Goal: Task Accomplishment & Management: Use online tool/utility

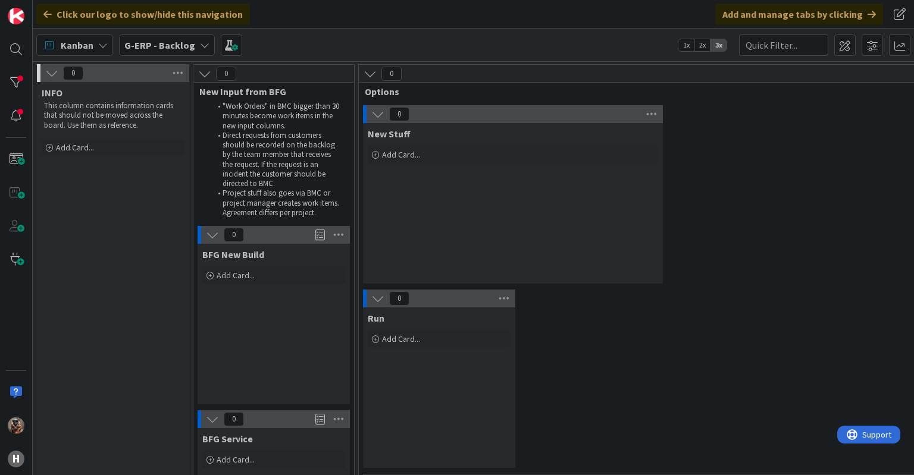
scroll to position [368, 489]
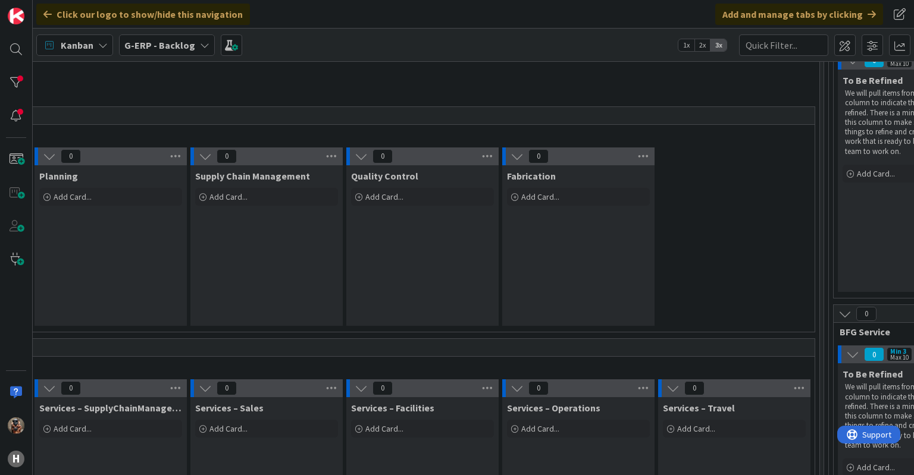
click at [143, 47] on b "G-ERP - Backlog" at bounding box center [159, 45] width 71 height 12
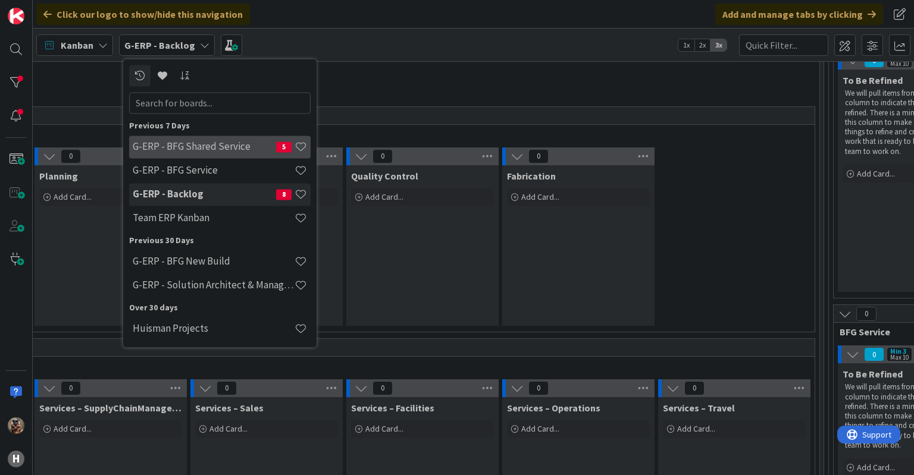
click at [190, 156] on div "G-ERP - BFG Shared Service 5" at bounding box center [219, 147] width 181 height 23
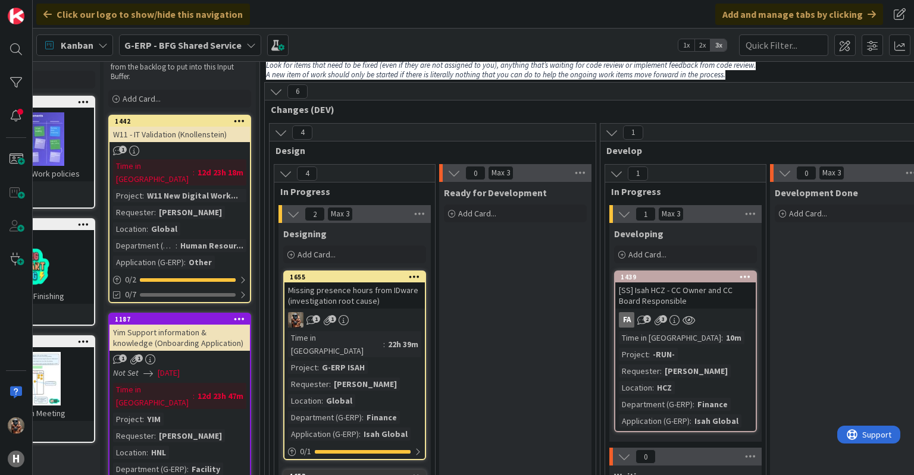
scroll to position [59, 90]
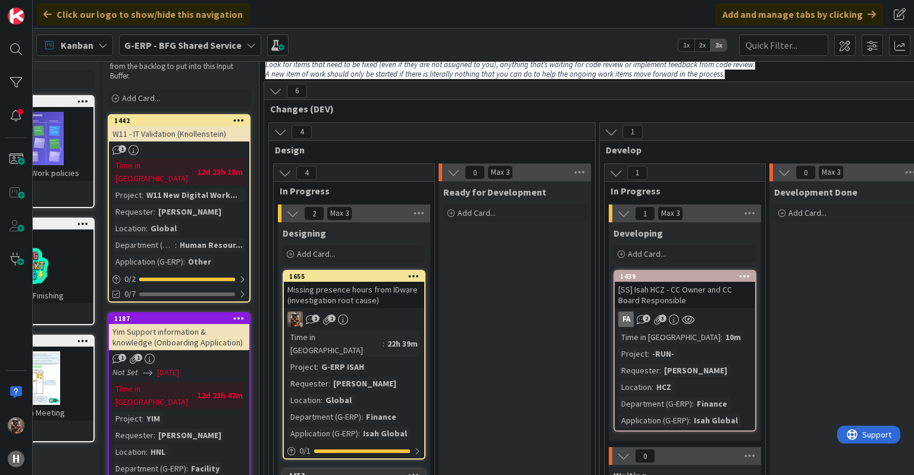
click at [411, 299] on div "Missing presence hours from IDware (investigation root cause)" at bounding box center [354, 295] width 140 height 26
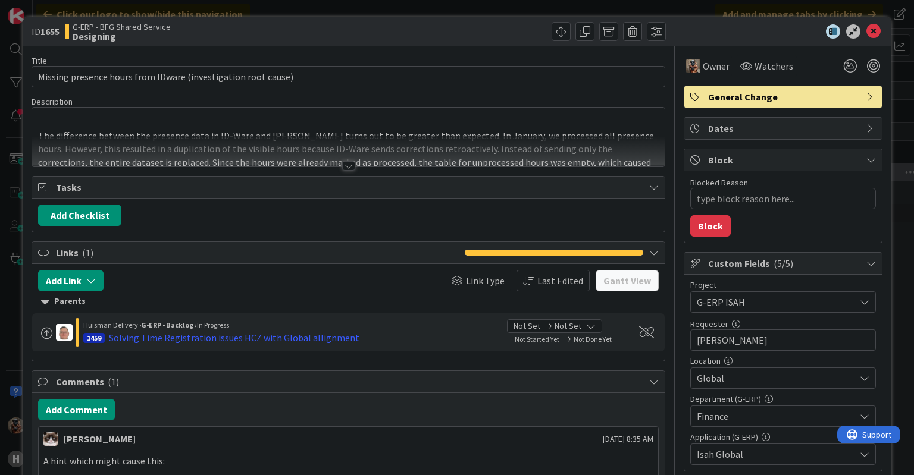
click at [343, 155] on div at bounding box center [348, 151] width 632 height 30
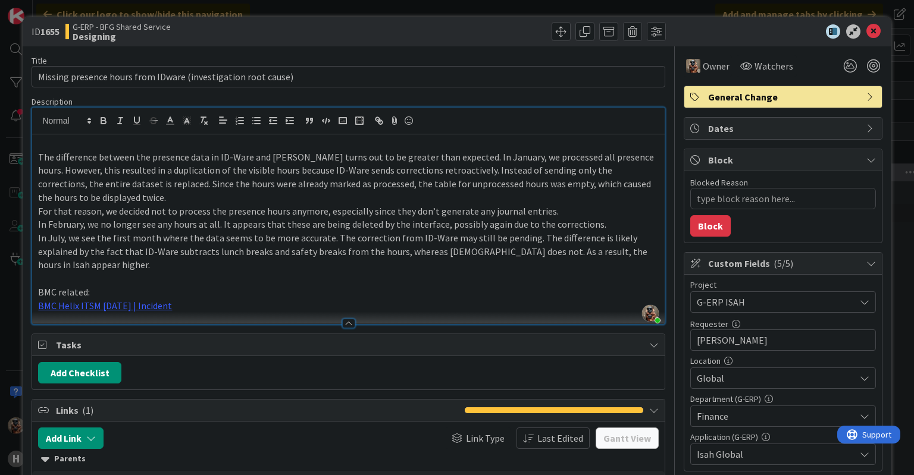
click at [522, 133] on div at bounding box center [348, 121] width 632 height 27
type textarea "x"
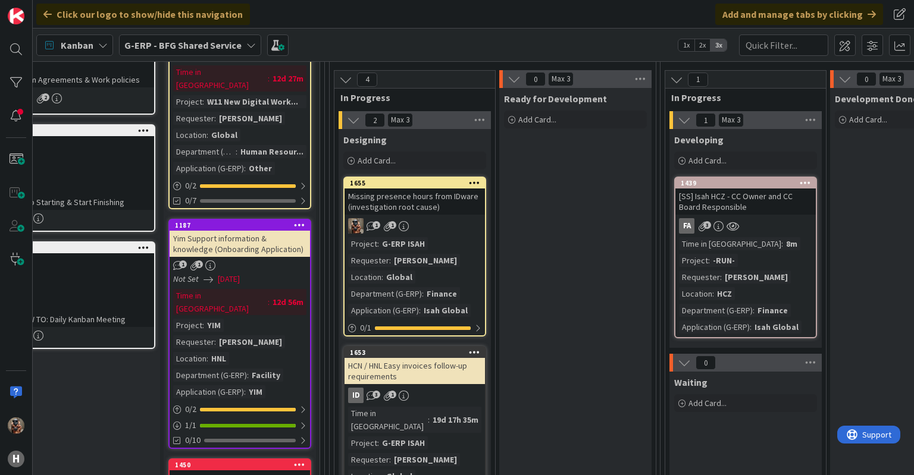
scroll to position [152, 29]
click at [12, 78] on div at bounding box center [16, 83] width 24 height 24
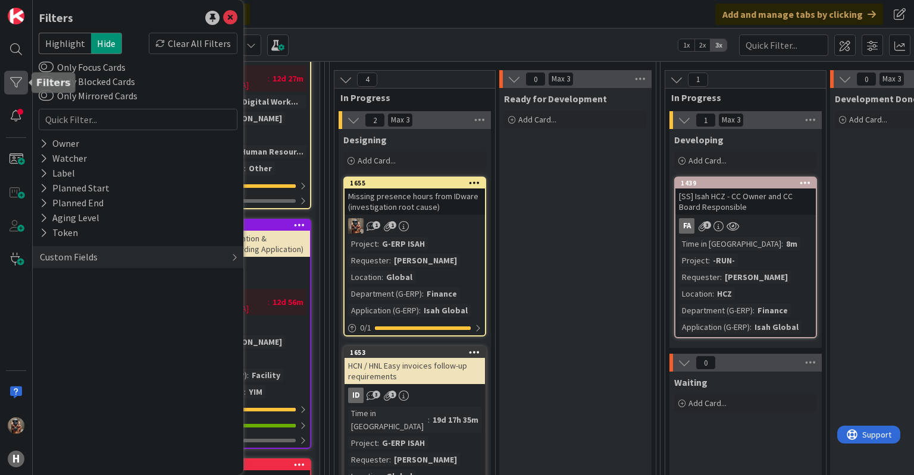
click at [12, 79] on div at bounding box center [16, 83] width 24 height 24
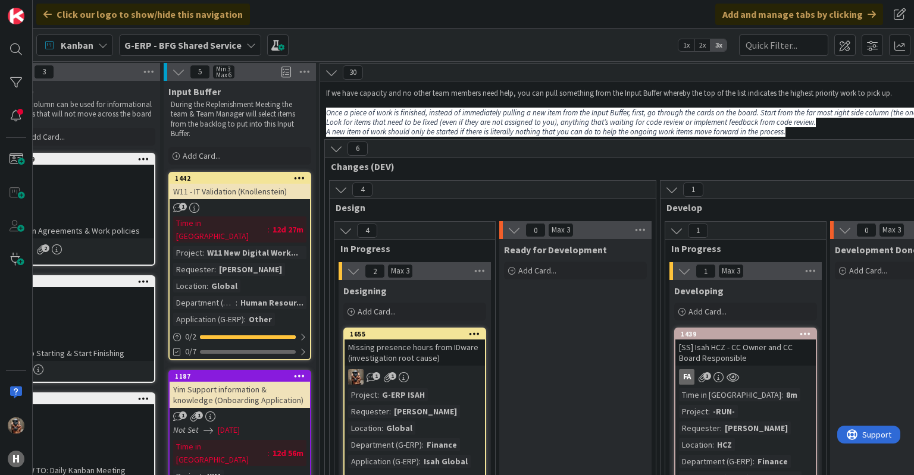
scroll to position [0, 29]
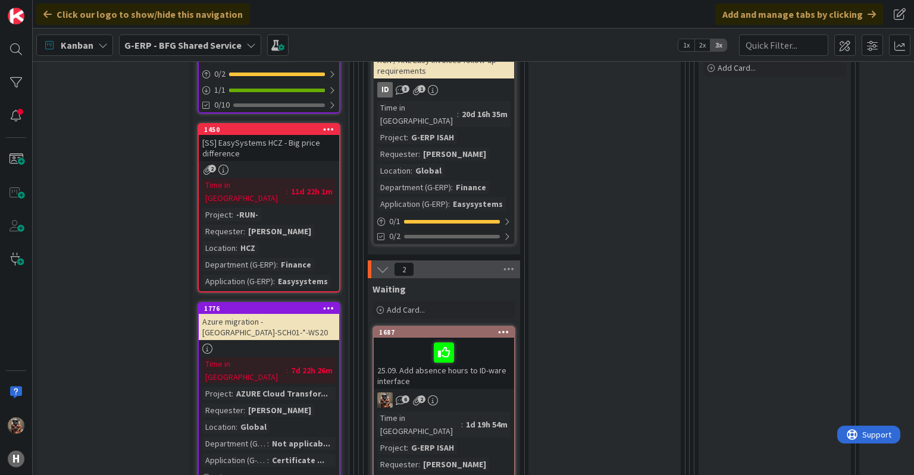
scroll to position [488, 0]
click at [17, 90] on div at bounding box center [16, 83] width 24 height 24
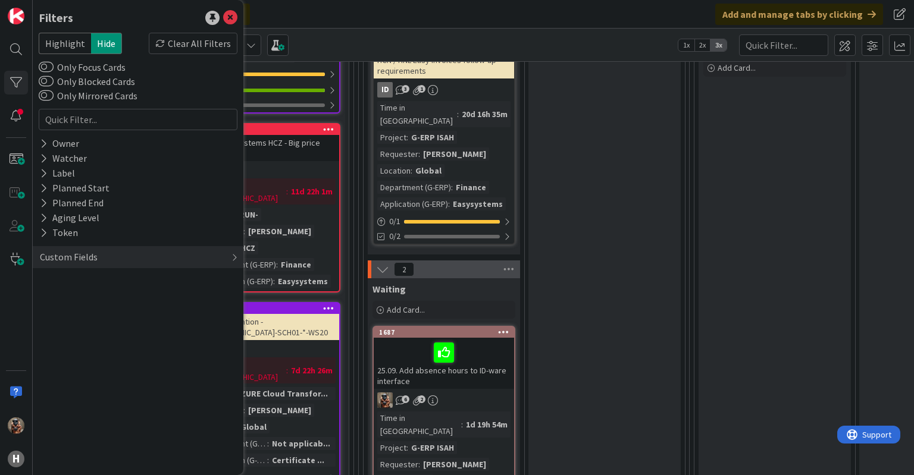
click at [215, 32] on div "Filters Highlight Hide Clear All Filters Only Focus Cards Only Blocked Cards On…" at bounding box center [138, 237] width 211 height 475
click at [209, 46] on div "Clear All Filters" at bounding box center [193, 43] width 89 height 21
click at [442, 36] on div "Kanban G-ERP - BFG Shared Service 1x 2x 3x" at bounding box center [473, 45] width 881 height 33
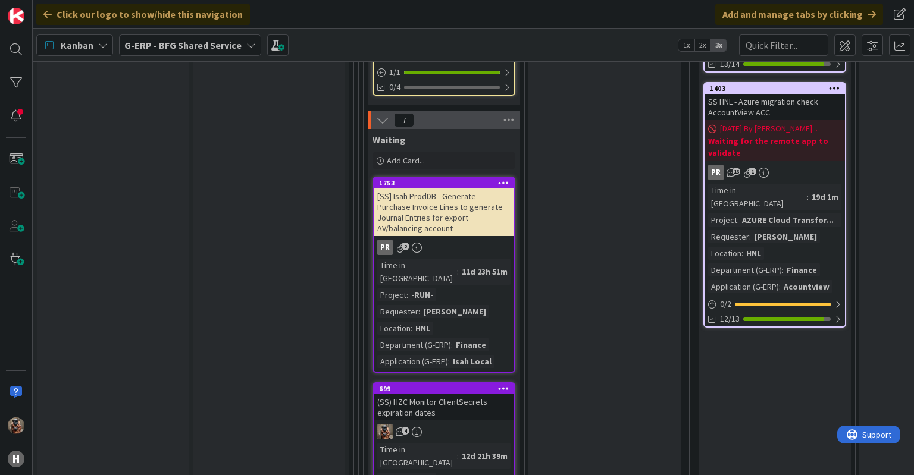
scroll to position [1901, 0]
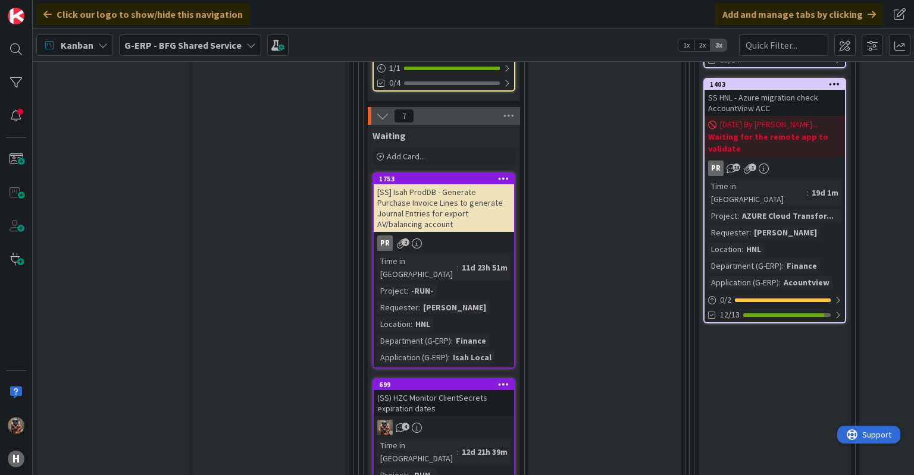
click at [443, 390] on div "(SS) HZC Monitor ClientSecrets expiration dates" at bounding box center [444, 403] width 140 height 26
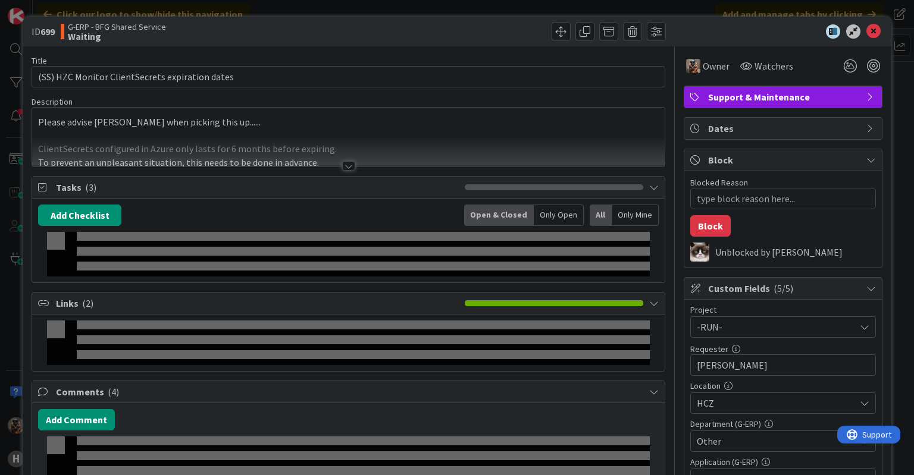
click at [443, 298] on span "Links ( 2 )" at bounding box center [257, 303] width 402 height 14
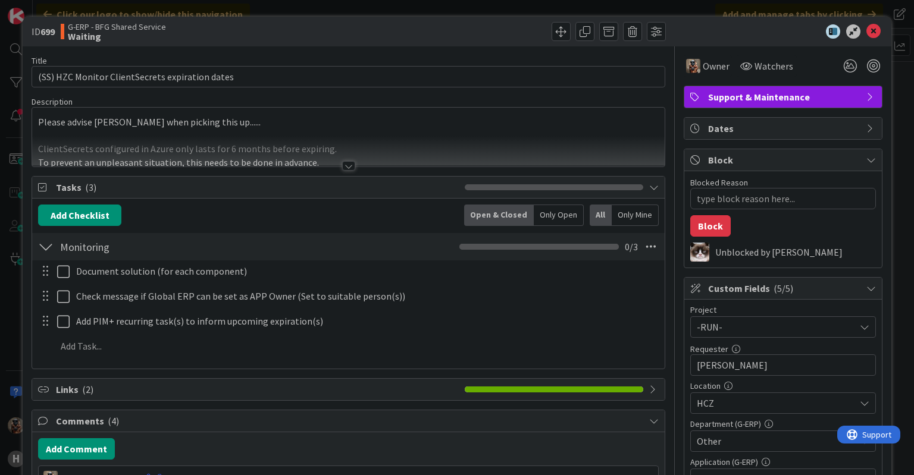
type textarea "x"
click at [275, 8] on div "ID 699 G-ERP - BFG Shared Service Waiting Title 47 / 128 (SS) HZC Monitor Clien…" at bounding box center [457, 237] width 914 height 475
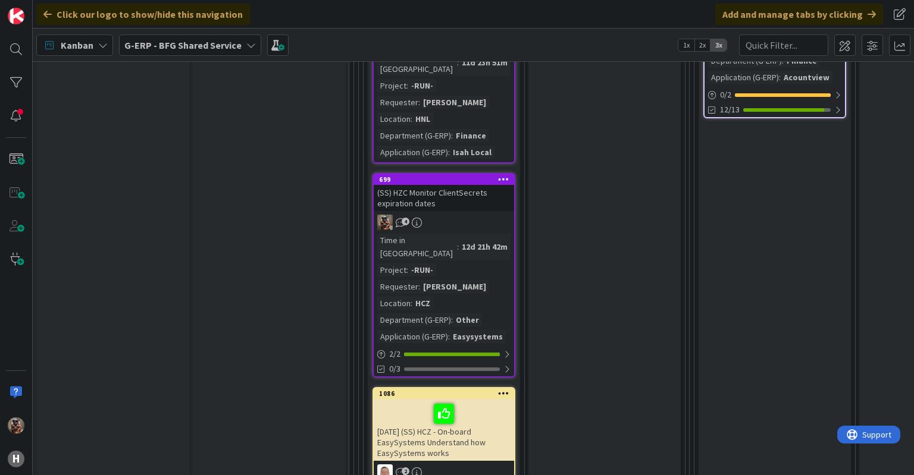
scroll to position [2106, 0]
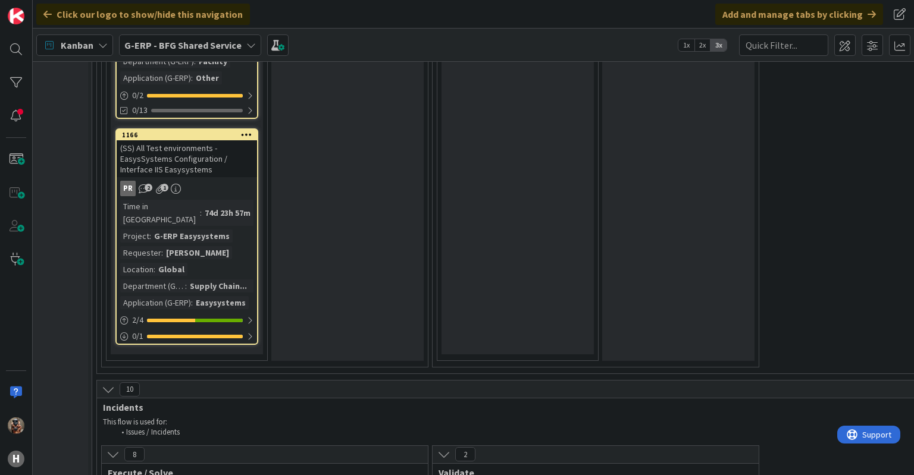
scroll to position [3270, 257]
